Goal: Transaction & Acquisition: Purchase product/service

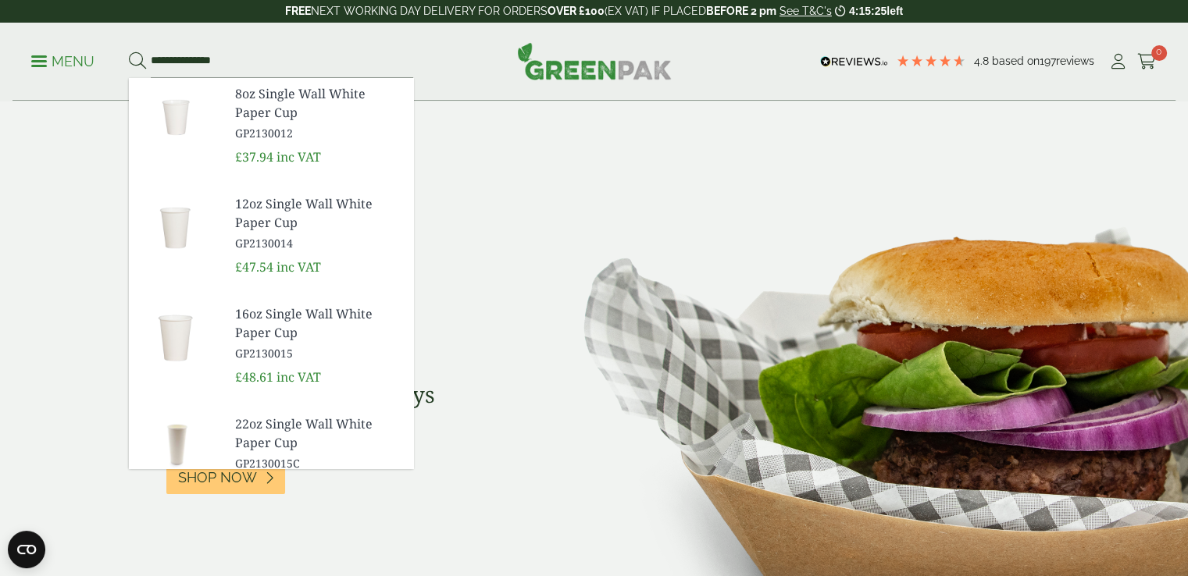
type input "**********"
click at [129, 52] on button at bounding box center [137, 62] width 17 height 20
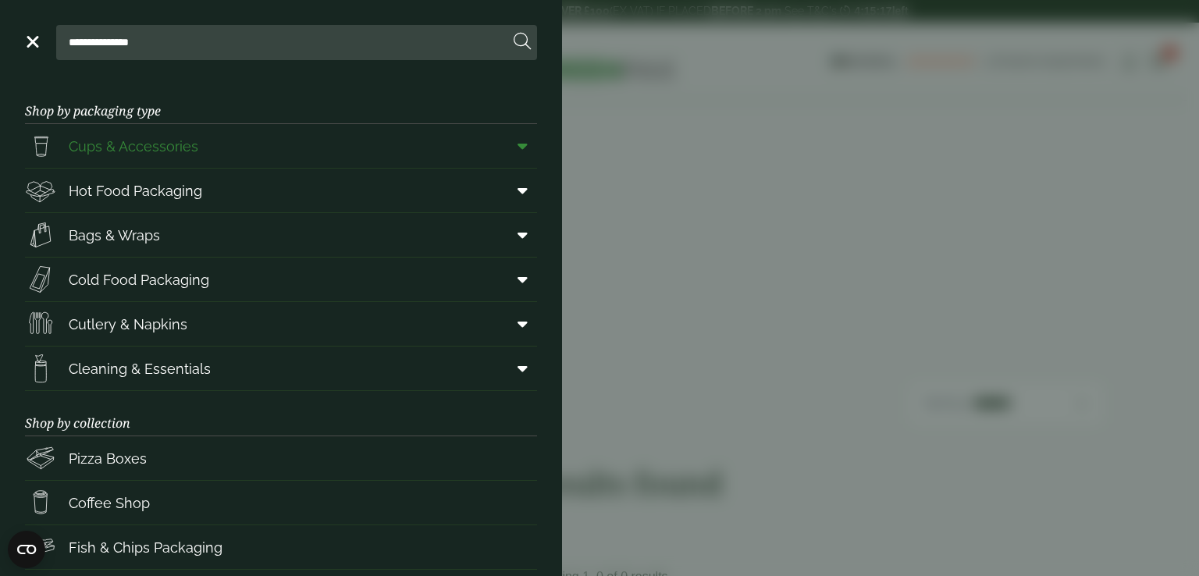
click at [175, 148] on span "Cups & Accessories" at bounding box center [134, 146] width 130 height 21
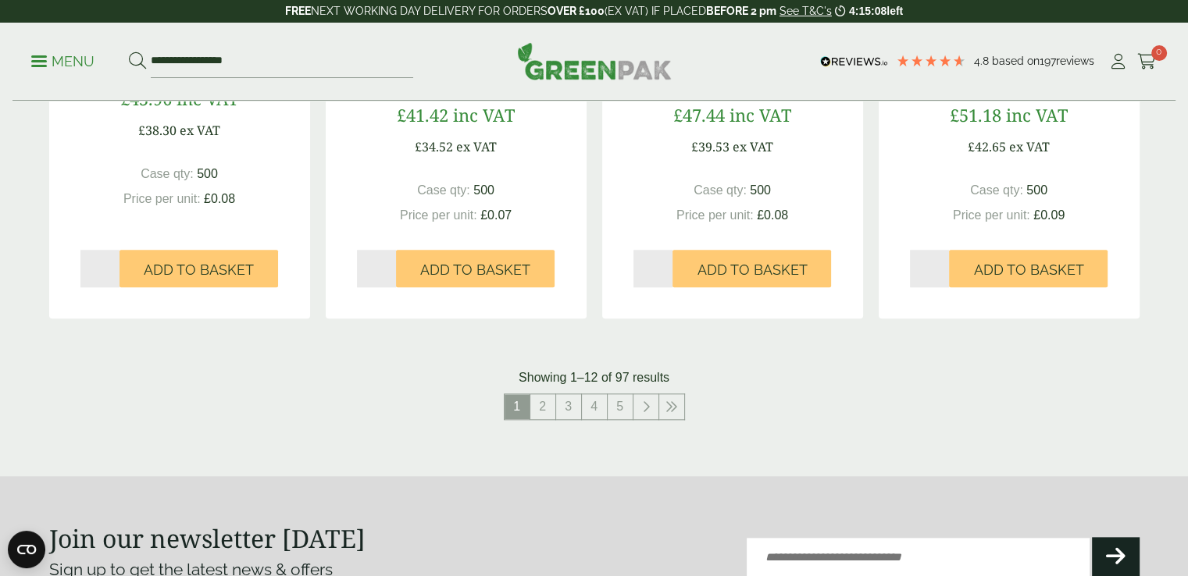
scroll to position [1591, 0]
click at [543, 413] on link "2" at bounding box center [542, 407] width 25 height 25
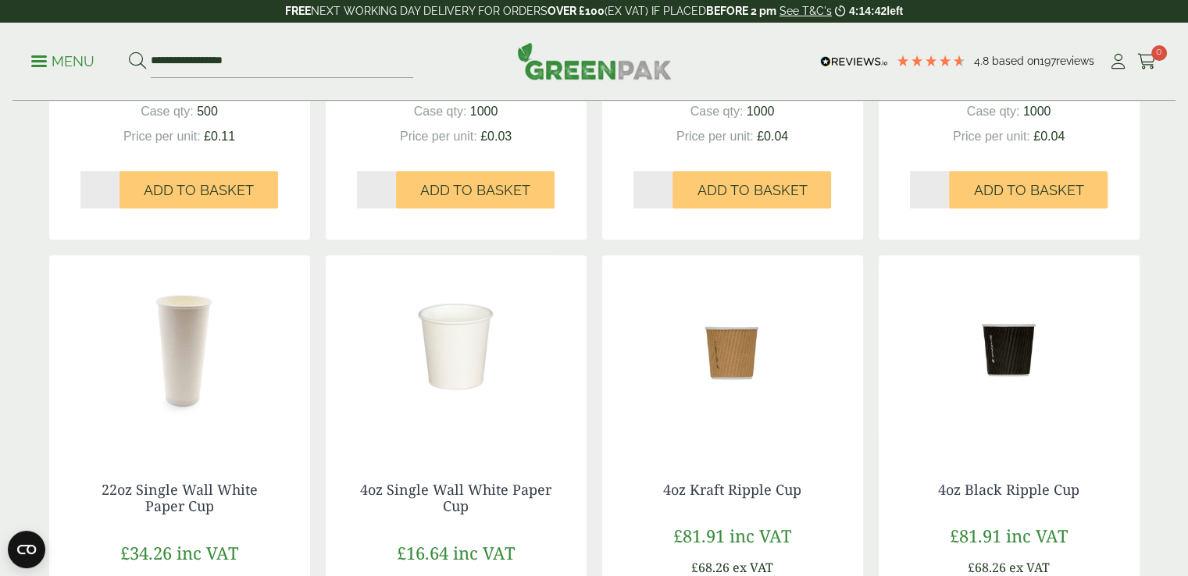
scroll to position [108, 0]
